Goal: Task Accomplishment & Management: Use online tool/utility

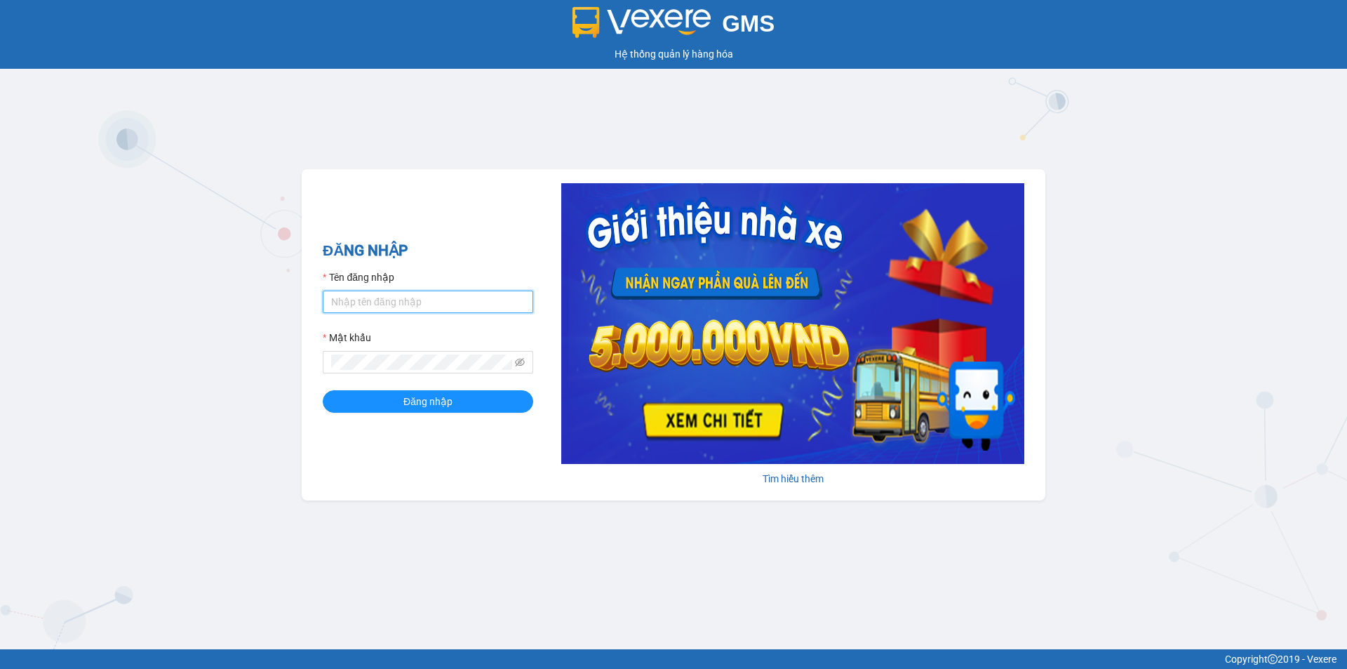
click at [405, 298] on input "Tên đăng nhập" at bounding box center [428, 301] width 210 height 22
type input "tinh.hhg"
click at [425, 405] on span "Đăng nhập" at bounding box center [427, 401] width 49 height 15
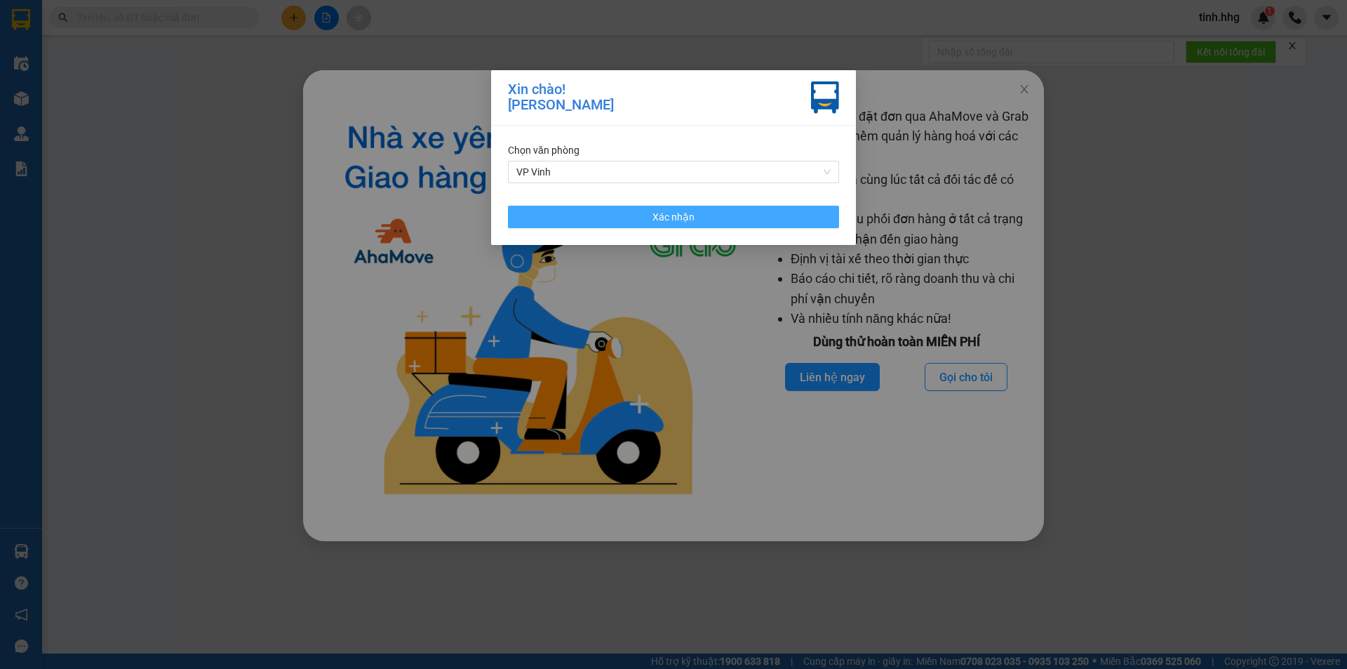
click at [671, 215] on span "Xác nhận" at bounding box center [673, 216] width 42 height 15
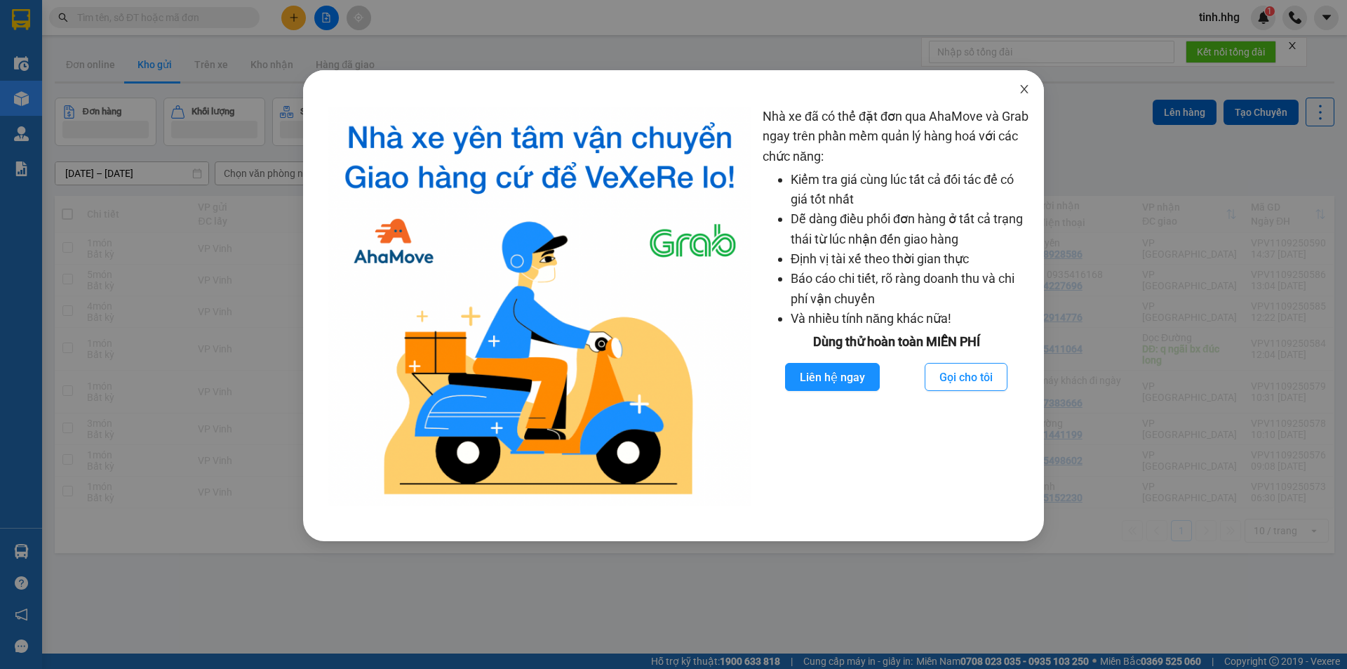
click at [1026, 95] on icon "close" at bounding box center [1024, 88] width 11 height 11
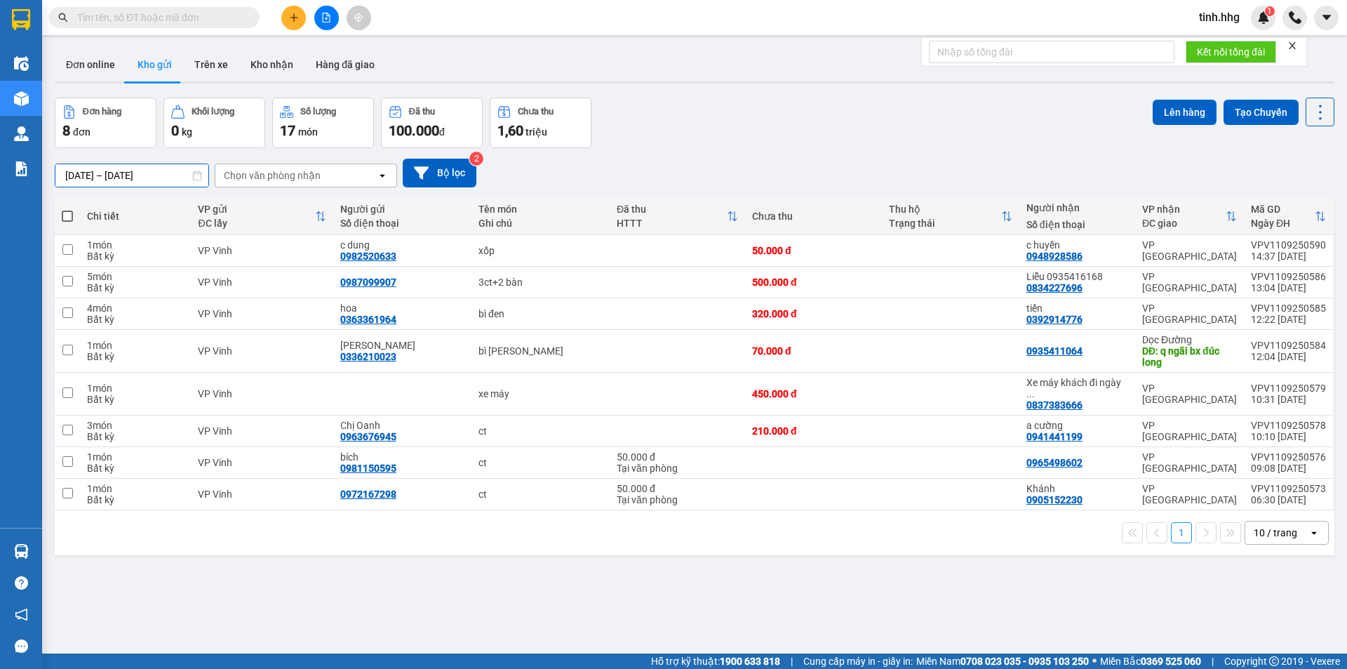
click at [163, 170] on input "09/09/2025 – 11/09/2025" at bounding box center [131, 175] width 153 height 22
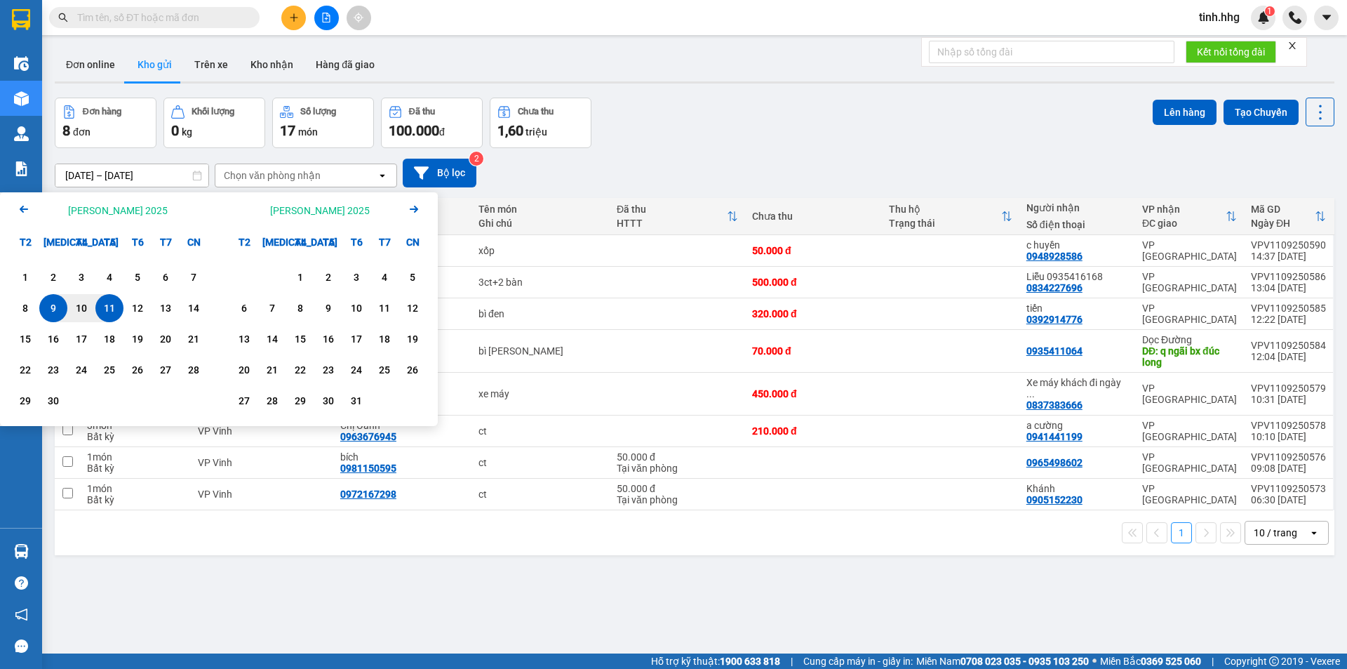
click at [114, 315] on div "11" at bounding box center [110, 308] width 20 height 17
type input "11/09/2025 – 11/09/2025"
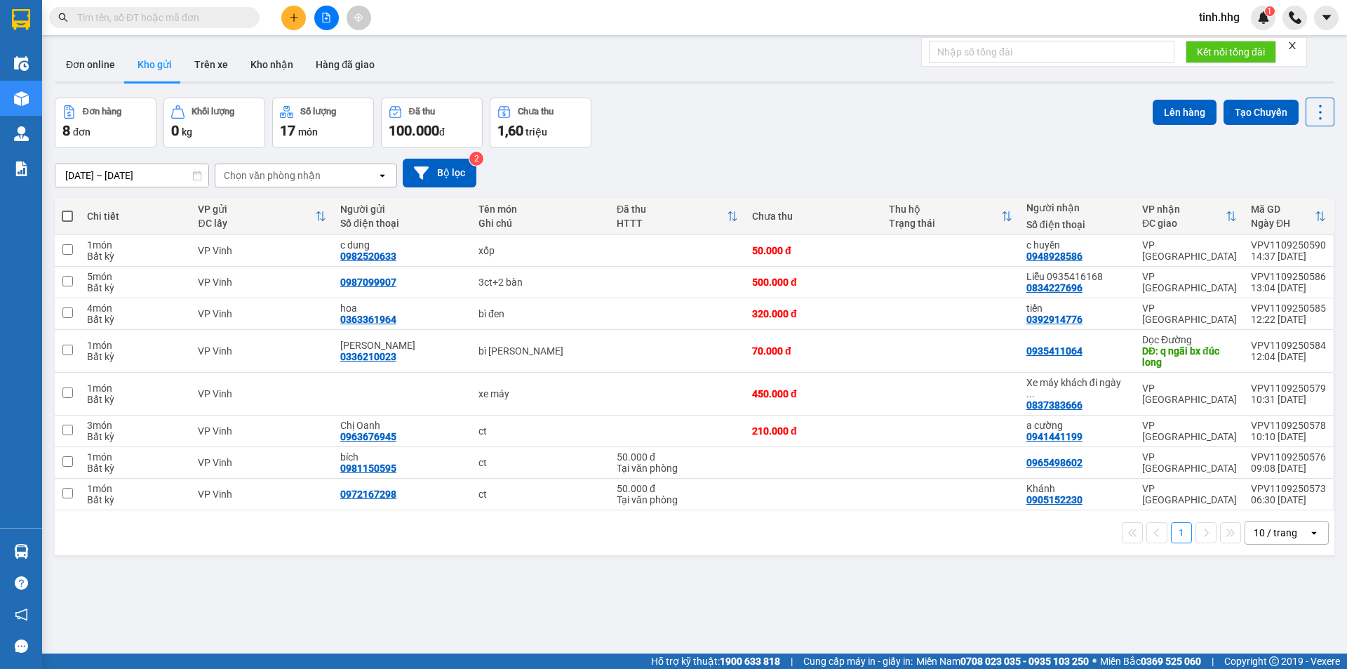
click at [1308, 527] on icon "open" at bounding box center [1313, 532] width 11 height 11
click at [1285, 486] on span "100 / trang" at bounding box center [1270, 490] width 51 height 14
